Goal: Entertainment & Leisure: Consume media (video, audio)

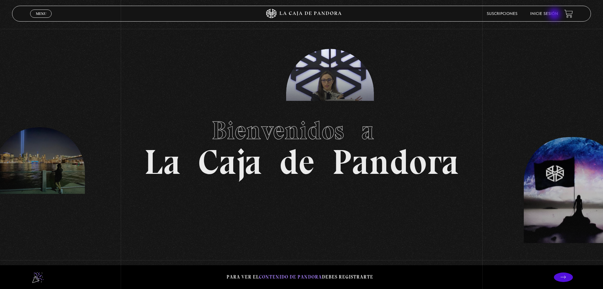
click at [552, 14] on link "Inicie sesión" at bounding box center [544, 14] width 28 height 4
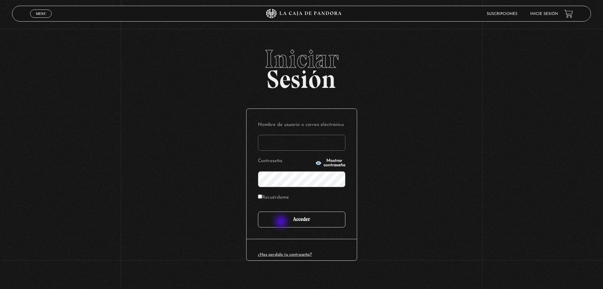
type input "m.danivz@gmail.com"
click at [282, 223] on input "Acceder" at bounding box center [301, 219] width 87 height 16
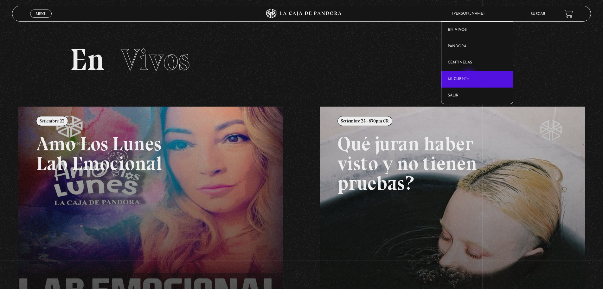
click at [470, 77] on link "Mi cuenta" at bounding box center [477, 79] width 72 height 16
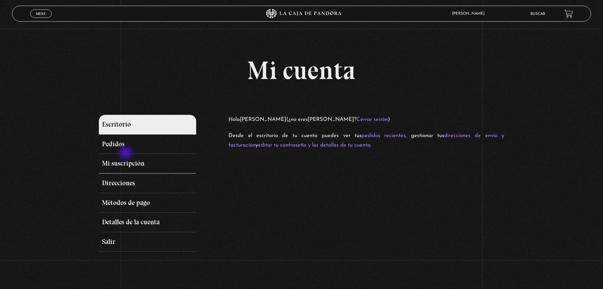
click at [127, 154] on link "Mi suscripción" at bounding box center [147, 164] width 97 height 20
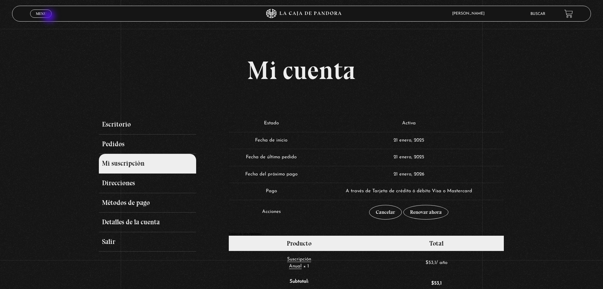
click at [45, 12] on span "Menu" at bounding box center [41, 14] width 10 height 4
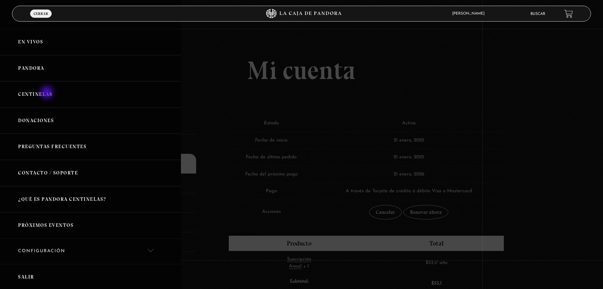
click at [47, 95] on link "Centinelas" at bounding box center [90, 94] width 181 height 26
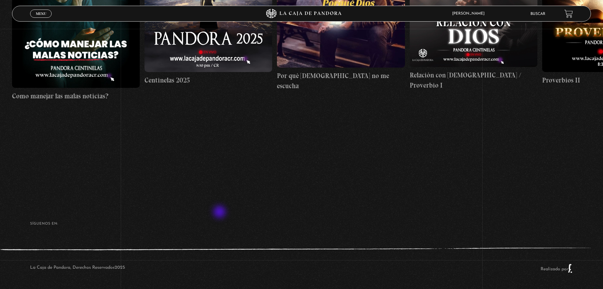
scroll to position [72, 0]
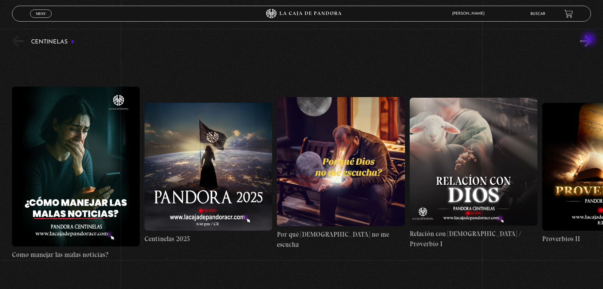
click at [590, 40] on button "»" at bounding box center [585, 40] width 11 height 11
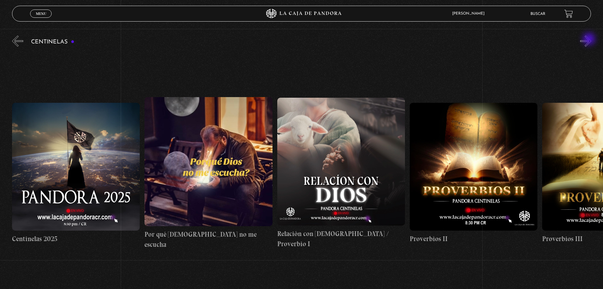
click at [590, 40] on button "»" at bounding box center [585, 40] width 11 height 11
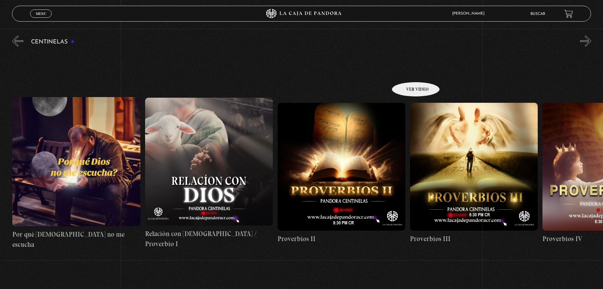
scroll to position [0, 265]
click at [354, 140] on figure at bounding box center [341, 167] width 128 height 128
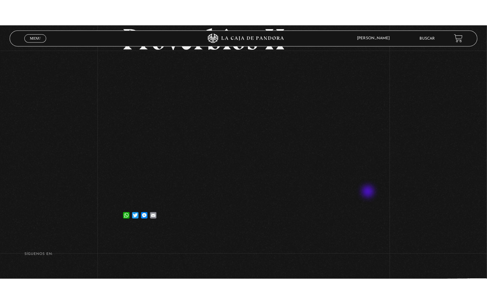
scroll to position [62, 0]
